Goal: Task Accomplishment & Management: Complete application form

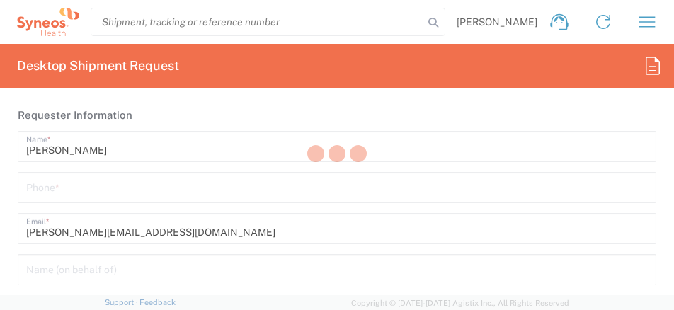
type input "3229"
type input "[GEOGRAPHIC_DATA]"
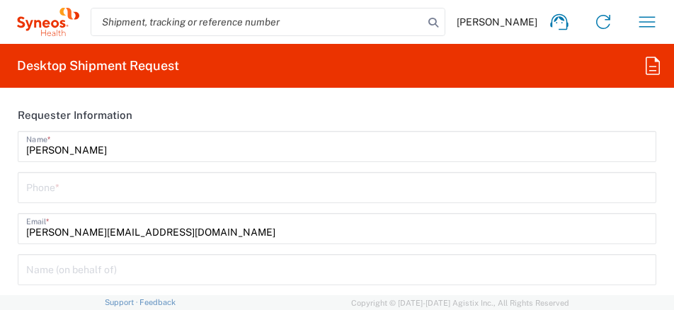
type input "Syneos Health [GEOGRAPHIC_DATA] SRL"
click at [623, 113] on header "Requester Information" at bounding box center [336, 115] width 659 height 32
click at [72, 186] on input "tel" at bounding box center [336, 186] width 621 height 25
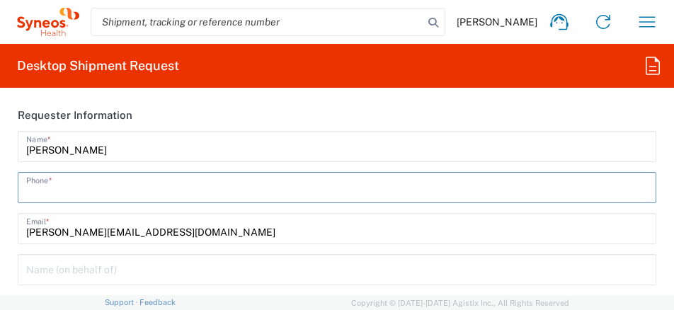
type input "335424007"
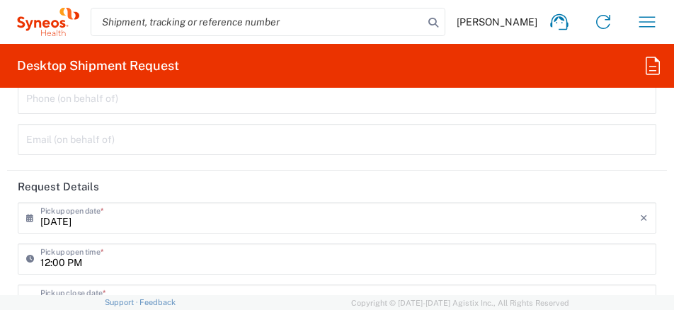
scroll to position [283, 0]
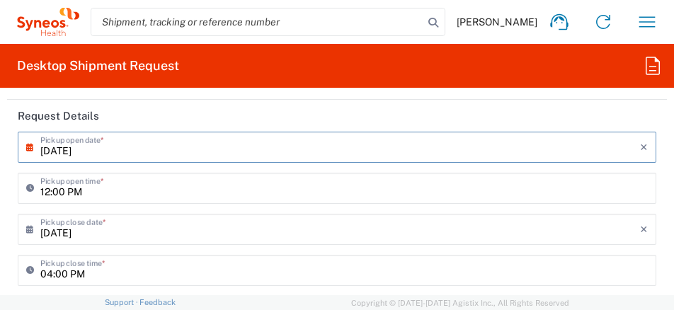
click at [133, 151] on input "[DATE]" at bounding box center [339, 146] width 599 height 25
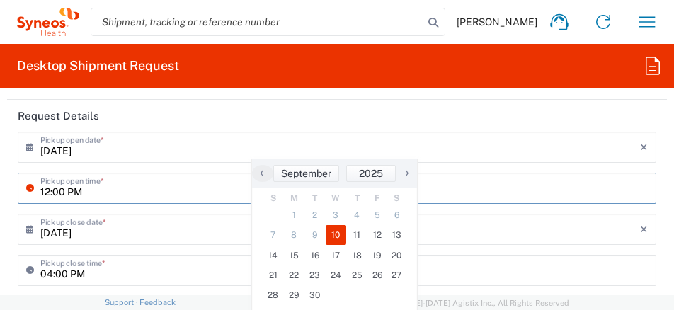
click at [104, 197] on input "12:00 PM" at bounding box center [343, 187] width 607 height 25
click at [143, 186] on input "12:00 PM" at bounding box center [343, 187] width 607 height 25
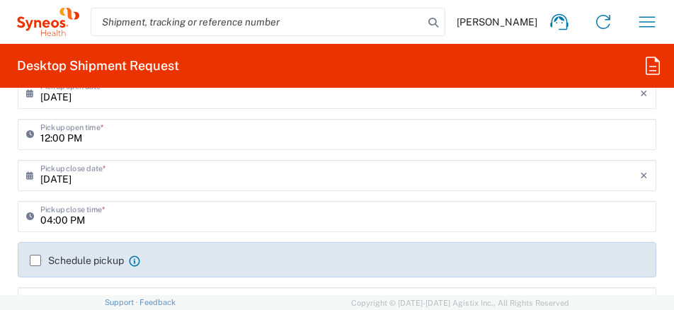
scroll to position [354, 0]
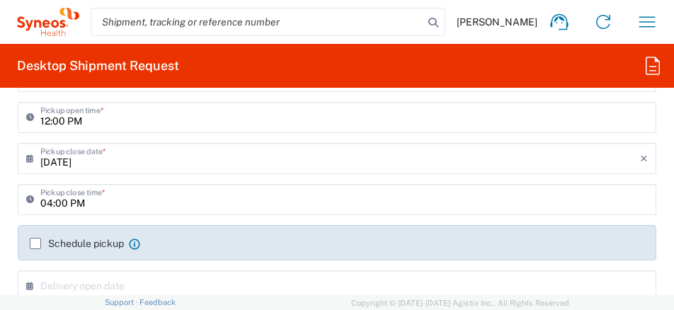
click at [120, 161] on input "[DATE]" at bounding box center [339, 157] width 599 height 25
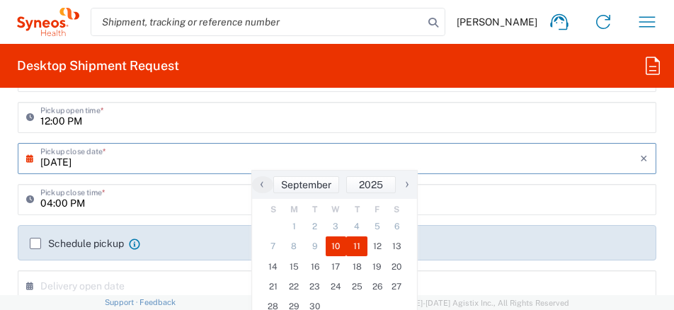
click at [356, 245] on span "11" at bounding box center [356, 246] width 21 height 20
type input "[DATE]"
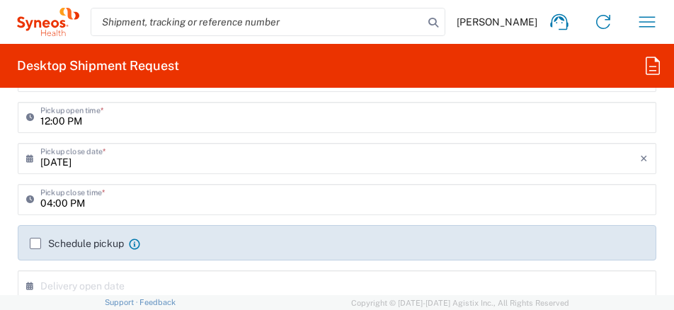
scroll to position [425, 0]
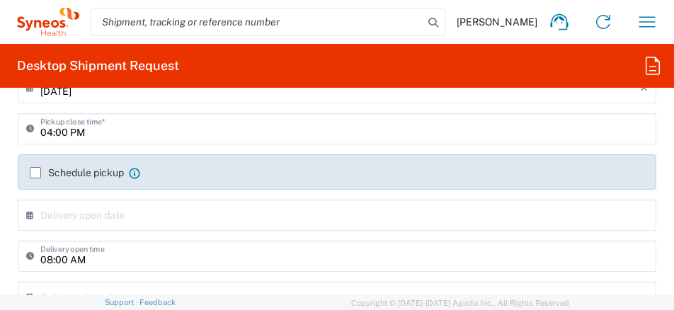
click at [38, 173] on label "Schedule pickup" at bounding box center [77, 172] width 94 height 11
click at [35, 173] on input "Schedule pickup" at bounding box center [35, 173] width 0 height 0
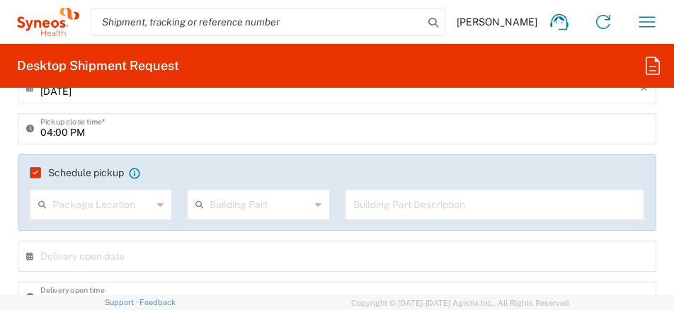
click at [36, 171] on label "Schedule pickup" at bounding box center [77, 172] width 94 height 11
click at [33, 173] on input "Schedule pickup" at bounding box center [33, 173] width 0 height 0
click at [79, 243] on input "text" at bounding box center [339, 255] width 599 height 25
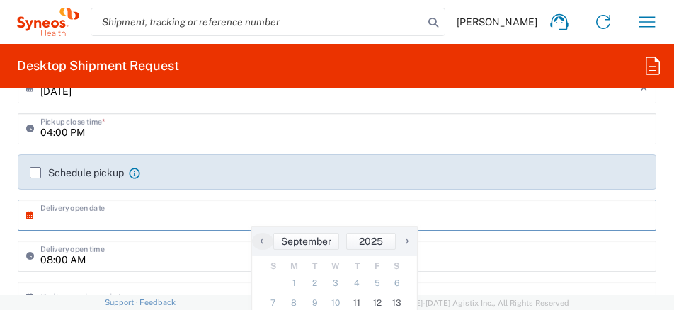
click at [137, 205] on input "text" at bounding box center [339, 214] width 599 height 25
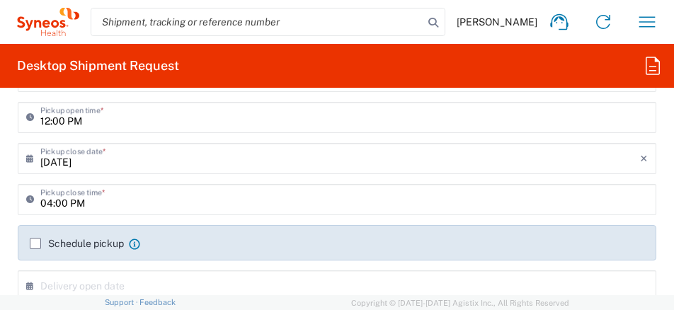
scroll to position [495, 0]
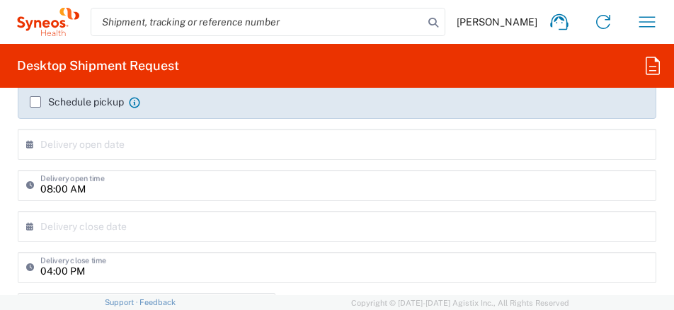
click at [102, 146] on input "text" at bounding box center [339, 143] width 599 height 25
click at [26, 145] on icon at bounding box center [33, 144] width 14 height 23
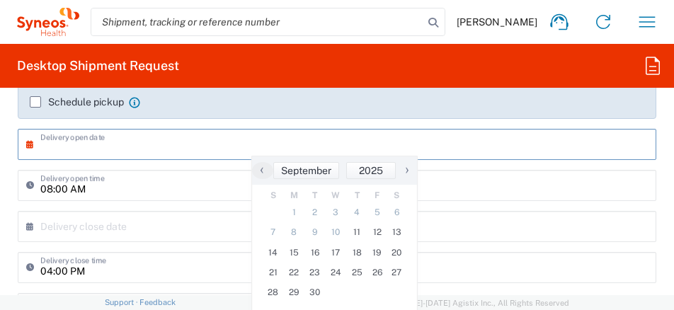
click at [30, 147] on icon at bounding box center [33, 144] width 14 height 23
click at [106, 144] on input "text" at bounding box center [339, 143] width 599 height 25
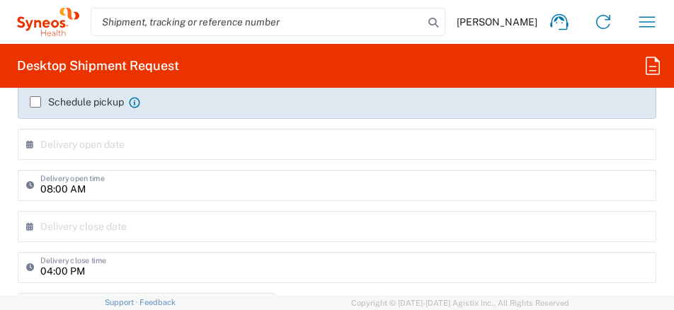
click at [34, 103] on label "Schedule pickup" at bounding box center [77, 101] width 94 height 11
click at [35, 102] on input "Schedule pickup" at bounding box center [35, 102] width 0 height 0
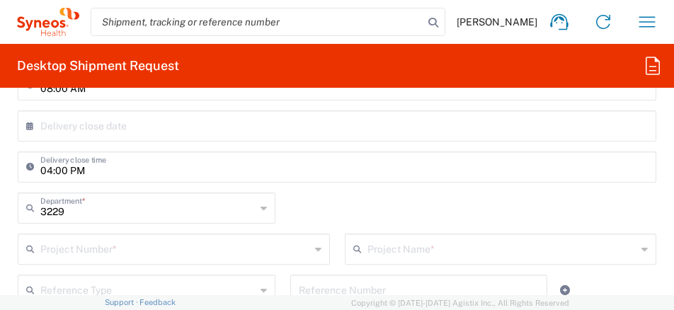
scroll to position [708, 0]
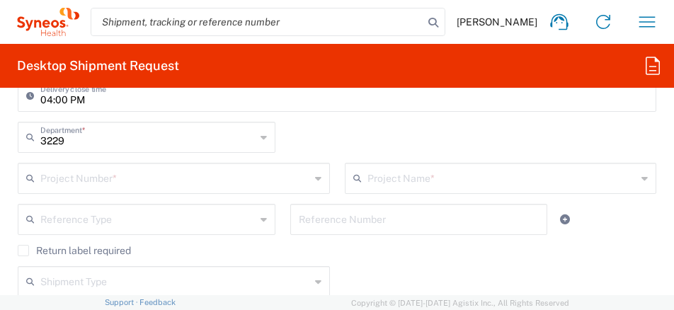
click at [134, 180] on input "text" at bounding box center [175, 177] width 270 height 25
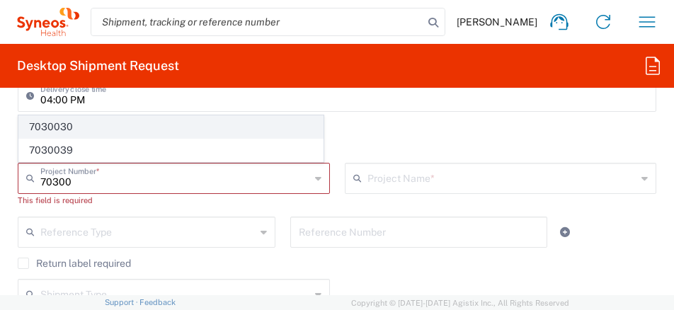
click at [74, 129] on span "7030030" at bounding box center [171, 127] width 304 height 22
type input "7030030"
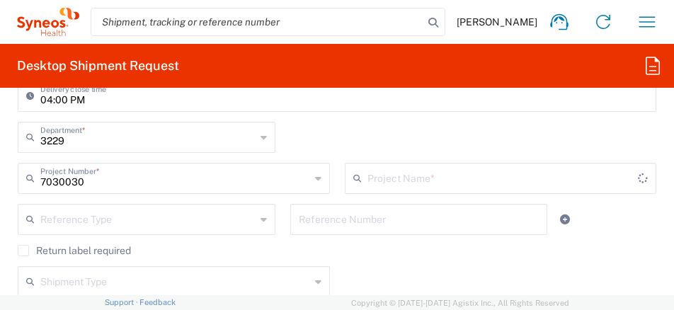
type input "Swedish 7030030"
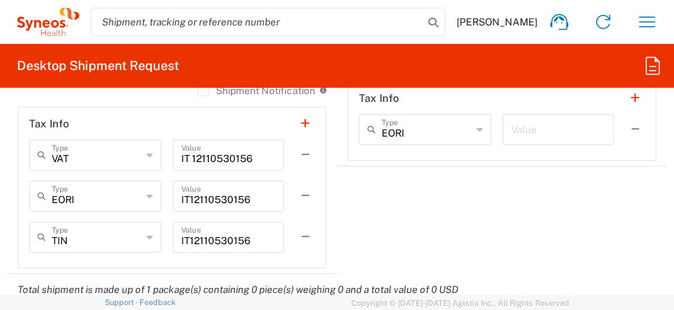
scroll to position [1557, 0]
